Goal: Task Accomplishment & Management: Complete application form

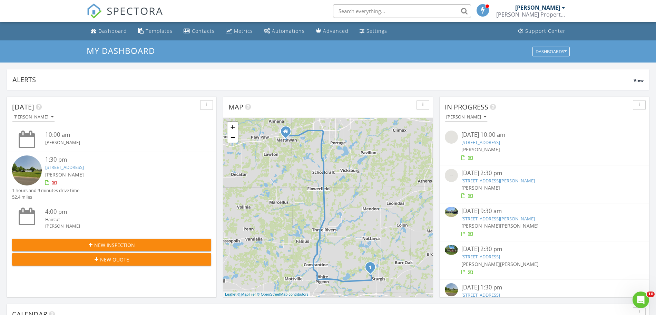
scroll to position [20, 0]
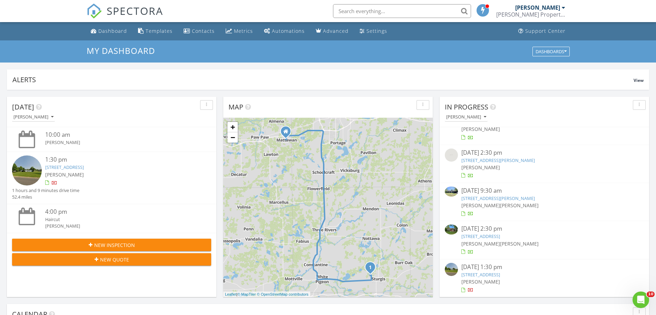
click at [504, 197] on link "164 Peck , Battle Creek, MI 49014" at bounding box center [498, 198] width 74 height 6
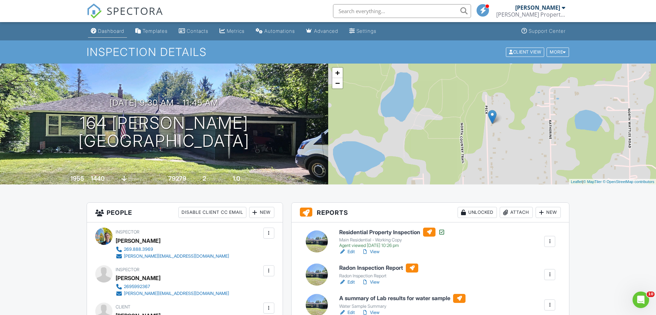
click at [103, 33] on div "Dashboard" at bounding box center [111, 31] width 26 height 6
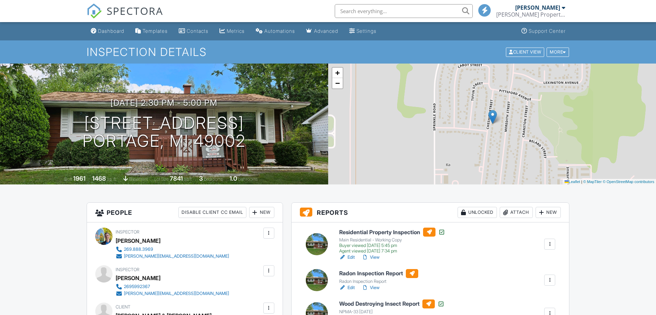
scroll to position [57, 0]
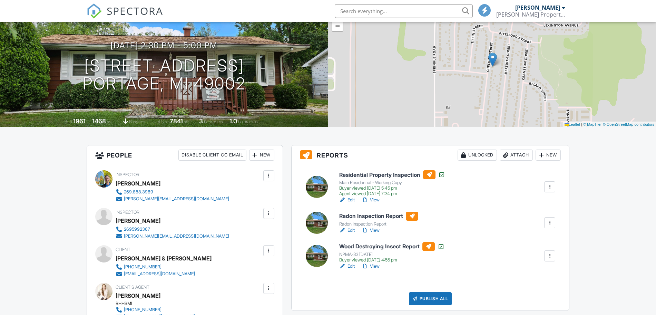
click at [348, 230] on link "Edit" at bounding box center [347, 230] width 16 height 7
click at [107, 65] on h1 "5709 Cheshire St Portage, MI 49002" at bounding box center [163, 75] width 163 height 37
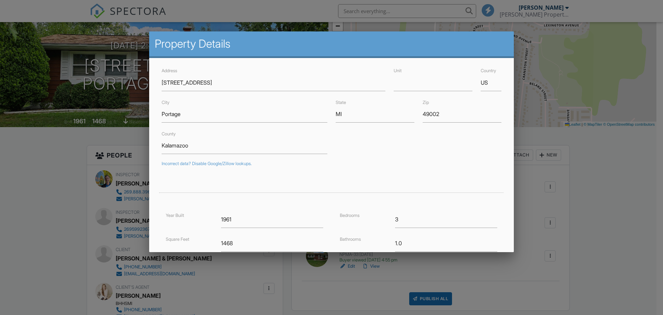
click at [52, 212] on div at bounding box center [331, 161] width 663 height 393
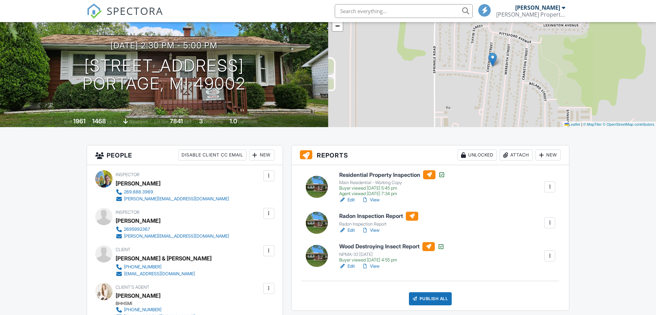
drag, startPoint x: 177, startPoint y: 260, endPoint x: 115, endPoint y: 260, distance: 61.8
click at [116, 260] on div "Sam & Jordan Wagman" at bounding box center [164, 258] width 96 height 10
copy div "Sam & Jordan Wagman"
click at [347, 230] on link "Edit" at bounding box center [347, 230] width 16 height 7
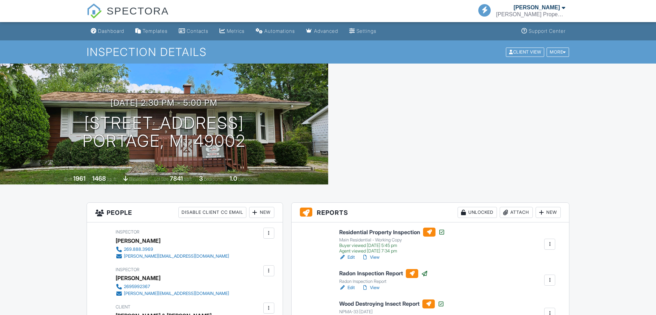
drag, startPoint x: 0, startPoint y: 0, endPoint x: 504, endPoint y: 213, distance: 547.5
click at [504, 213] on div at bounding box center [505, 212] width 7 height 7
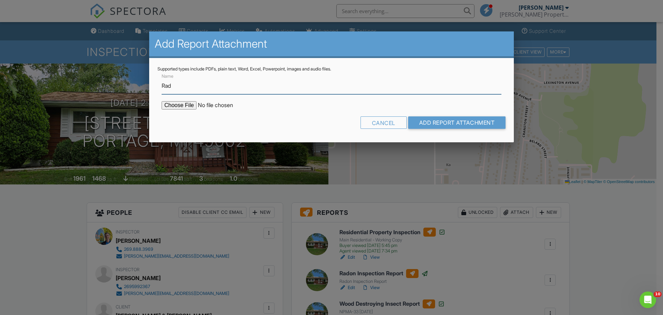
type input "Radon Results"
click at [186, 109] on input "file" at bounding box center [220, 105] width 117 height 8
type input "C:\fakepath\5709-Cheshire-St Radon Report.pdf"
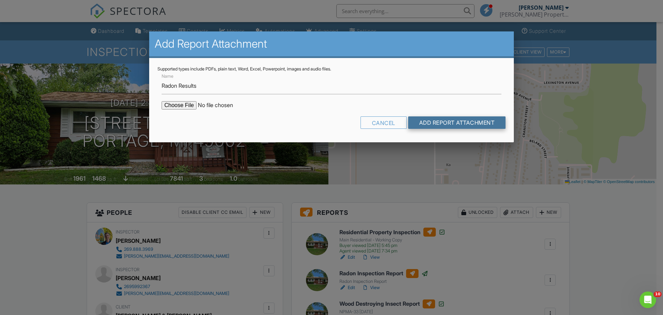
click at [442, 125] on input "Add Report Attachment" at bounding box center [457, 122] width 98 height 12
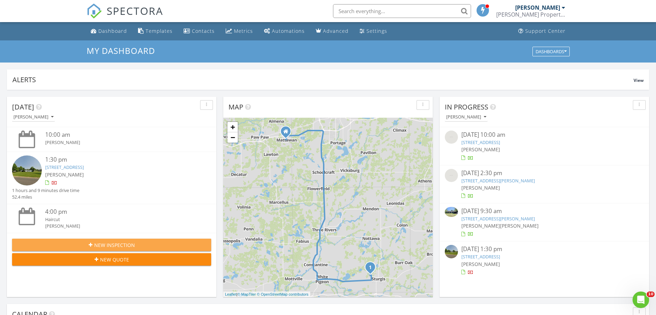
click at [136, 241] on div "New Inspection" at bounding box center [112, 244] width 188 height 7
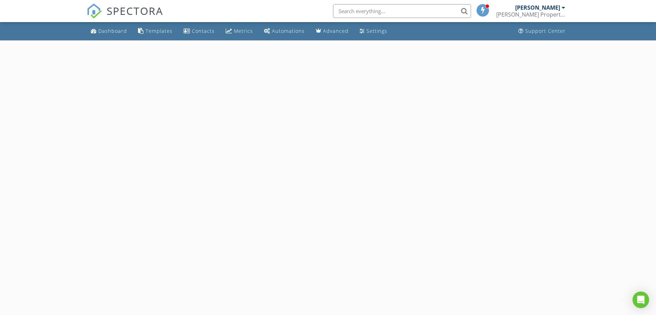
select select "7"
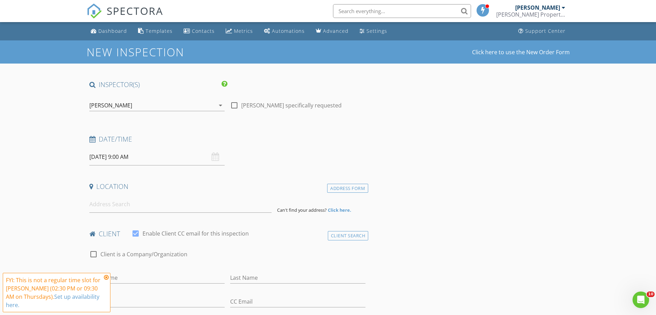
click at [150, 157] on input "08/28/2025 9:00 AM" at bounding box center [156, 156] width 135 height 17
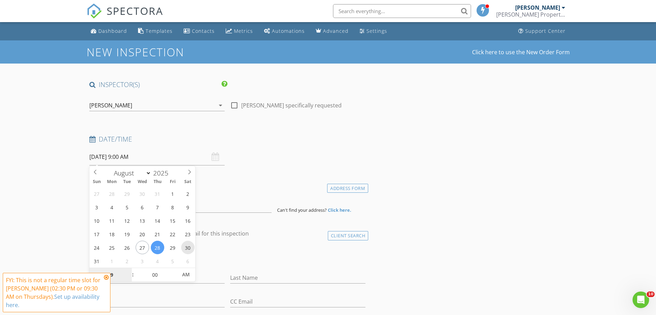
type input "08/30/2025 9:00 AM"
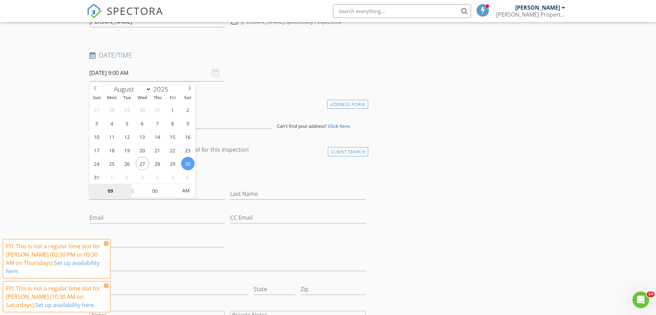
scroll to position [86, 0]
type input "10"
type input "08/30/2025 10:00 AM"
click at [129, 184] on span at bounding box center [129, 185] width 5 height 7
type input "11"
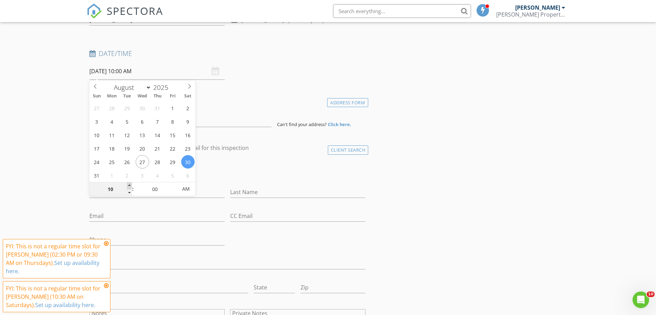
type input "08/30/2025 11:00 AM"
click at [129, 184] on span at bounding box center [129, 185] width 5 height 7
type input "12"
type input "08/30/2025 12:00 PM"
click at [129, 184] on span at bounding box center [129, 185] width 5 height 7
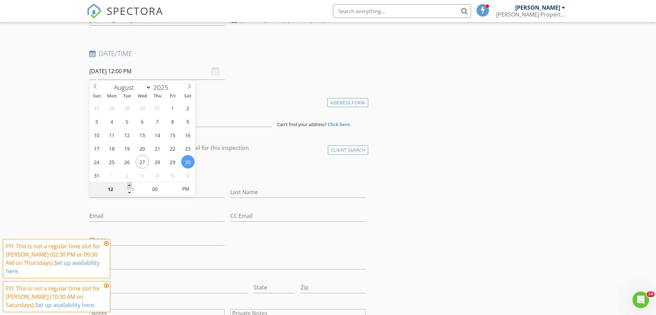
type input "01"
type input "08/30/2025 1:00 PM"
click at [129, 184] on span at bounding box center [129, 185] width 5 height 7
type input "02"
type input "08/30/2025 2:00 PM"
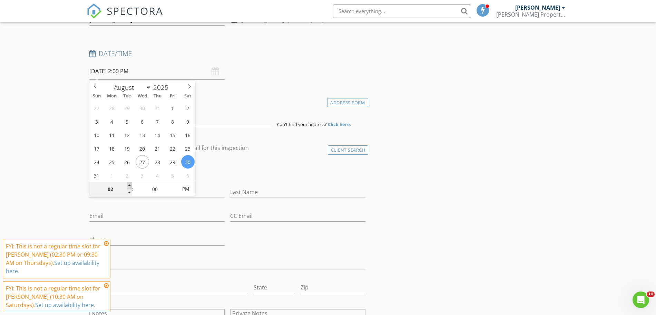
click at [129, 184] on span at bounding box center [129, 185] width 5 height 7
type input "03"
type input "08/30/2025 3:00 PM"
click at [129, 184] on span at bounding box center [129, 185] width 5 height 7
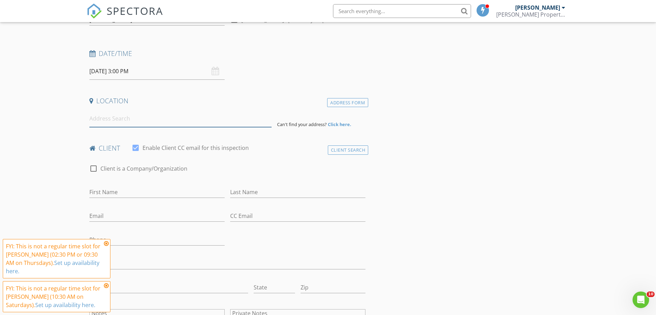
click at [212, 125] on input at bounding box center [180, 118] width 182 height 17
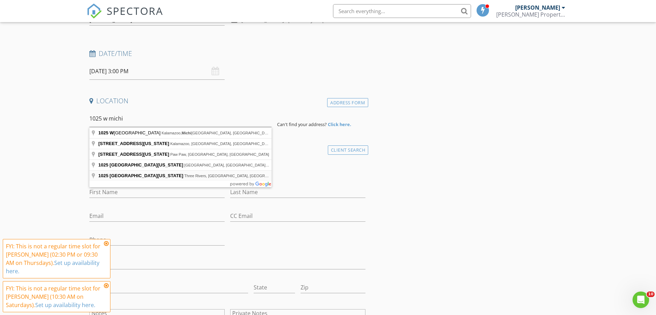
type input "1025 West Michigan Avenue, Three Rivers, MI, USA"
